Goal: Task Accomplishment & Management: Use online tool/utility

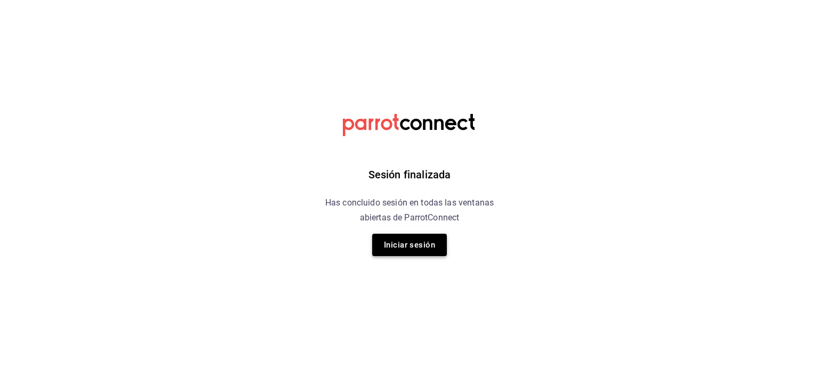
click at [410, 253] on button "Iniciar sesión" at bounding box center [409, 245] width 75 height 22
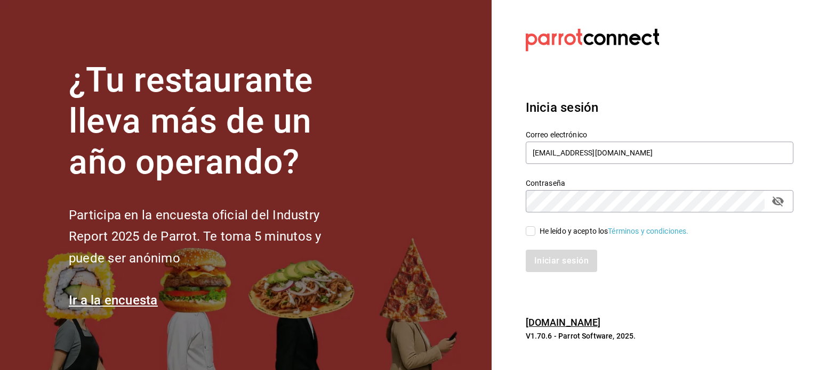
click at [530, 235] on input "He leído y acepto los Términos y condiciones." at bounding box center [530, 231] width 10 height 10
checkbox input "true"
click at [554, 264] on button "Iniciar sesión" at bounding box center [561, 261] width 72 height 22
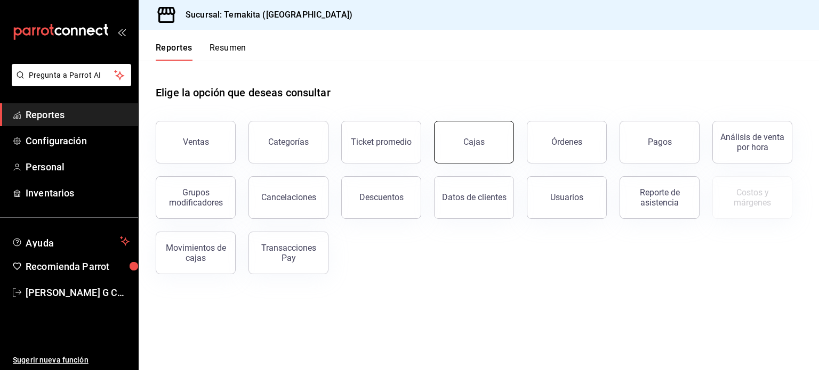
click at [463, 144] on link "Cajas" at bounding box center [474, 142] width 80 height 43
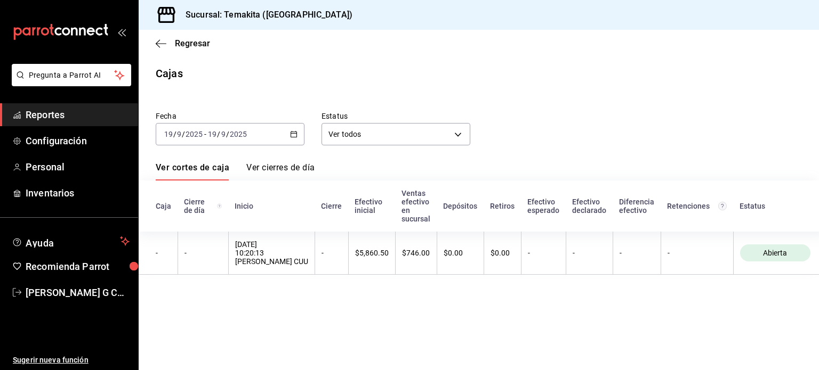
click at [289, 136] on div "2025-09-19 19 / 9 / 2025 - 2025-09-19 19 / 9 / 2025" at bounding box center [230, 134] width 149 height 22
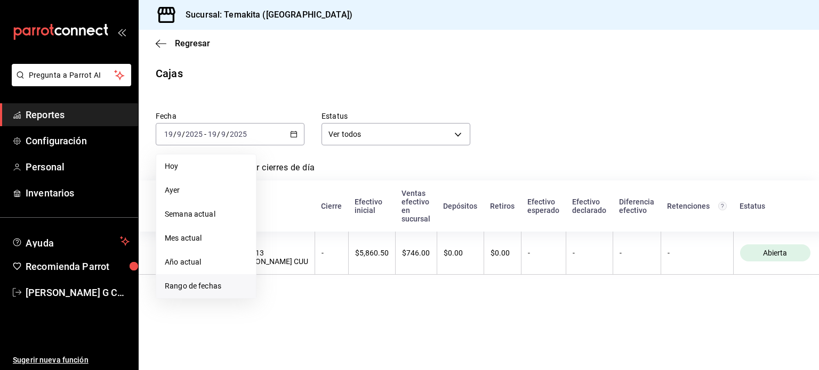
click at [190, 284] on span "Rango de fechas" at bounding box center [206, 286] width 83 height 11
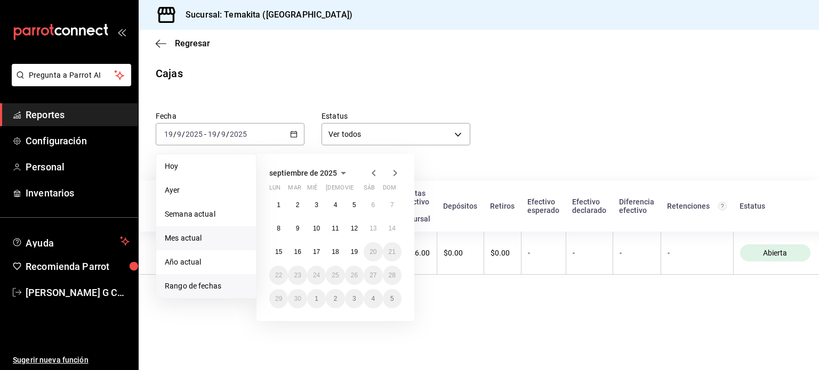
click at [190, 234] on span "Mes actual" at bounding box center [206, 238] width 83 height 11
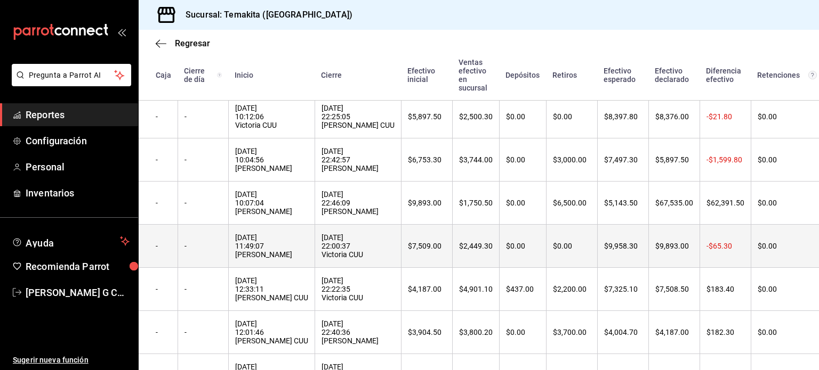
scroll to position [371, 0]
